Goal: Information Seeking & Learning: Learn about a topic

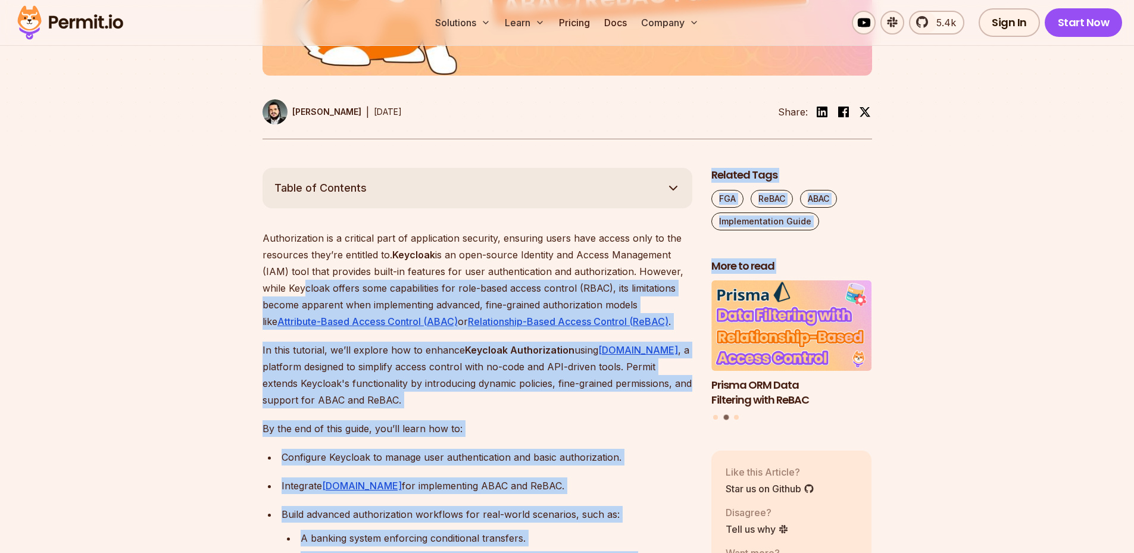
drag, startPoint x: 299, startPoint y: 294, endPoint x: 704, endPoint y: 305, distance: 404.8
click at [620, 297] on p "Authorization is a critical part of application security, ensuring users have a…" at bounding box center [477, 280] width 430 height 100
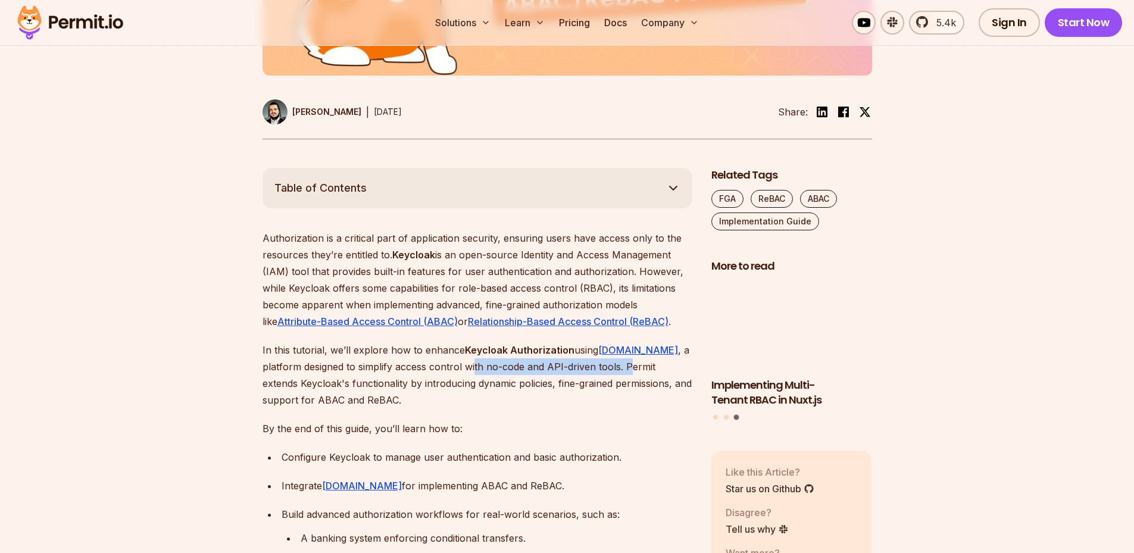
drag, startPoint x: 436, startPoint y: 362, endPoint x: 592, endPoint y: 367, distance: 156.6
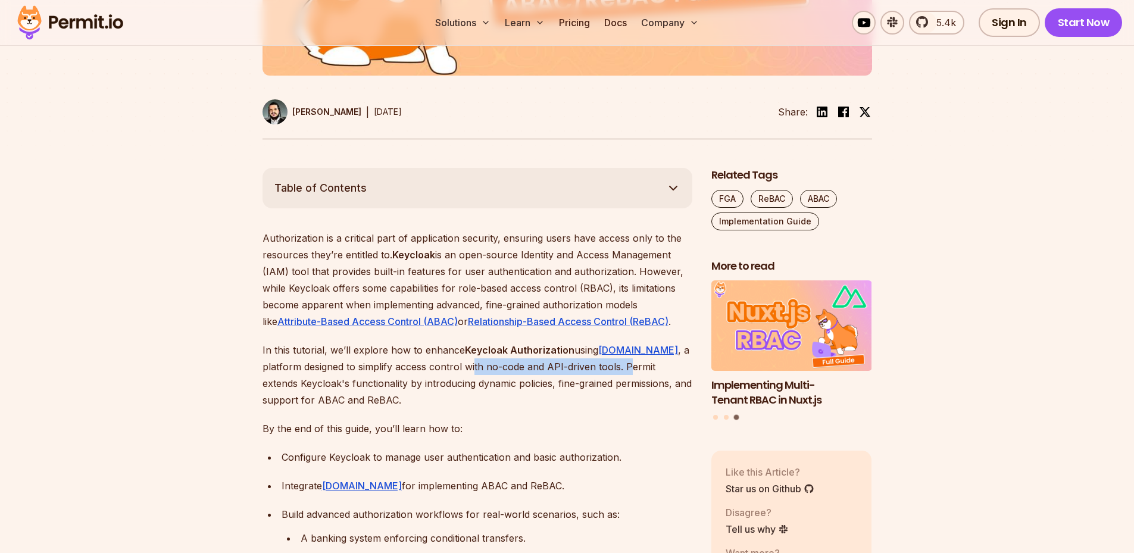
click at [592, 367] on p "In this tutorial, we’ll explore how to enhance Keycloak Authorization using Per…" at bounding box center [477, 375] width 430 height 67
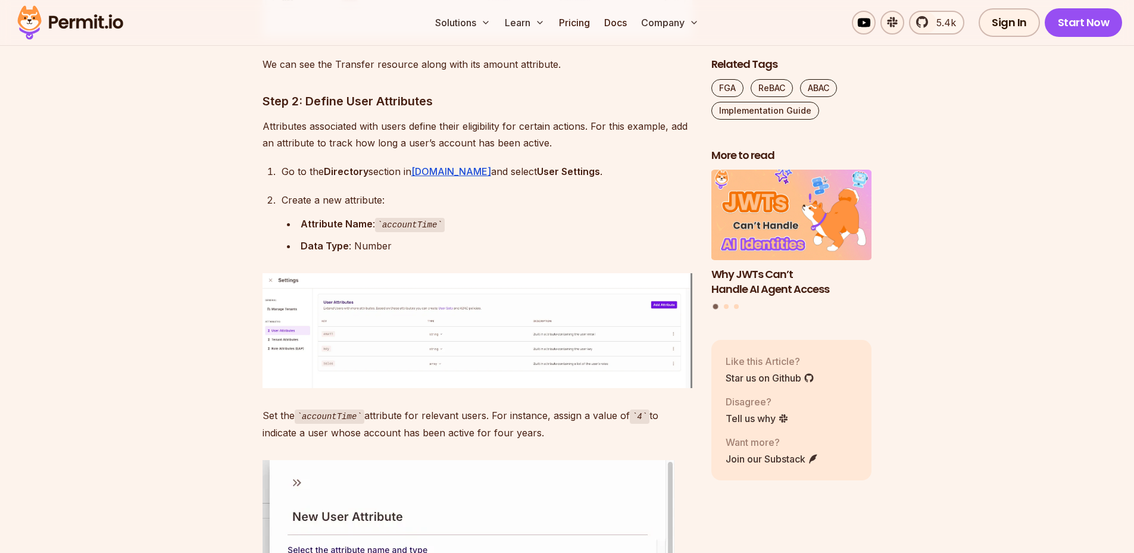
scroll to position [3868, 0]
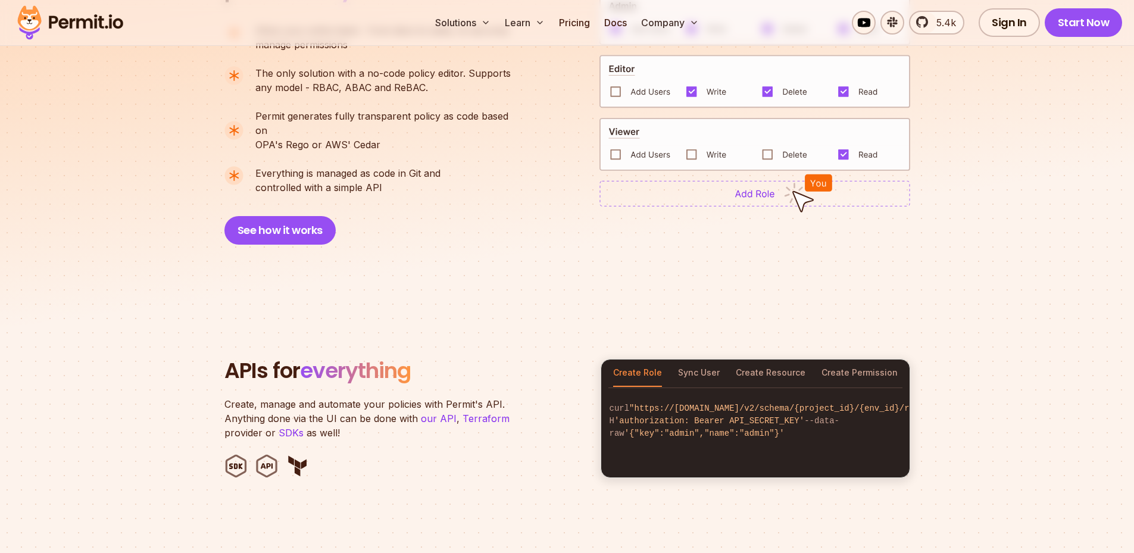
scroll to position [952, 0]
